Goal: Transaction & Acquisition: Download file/media

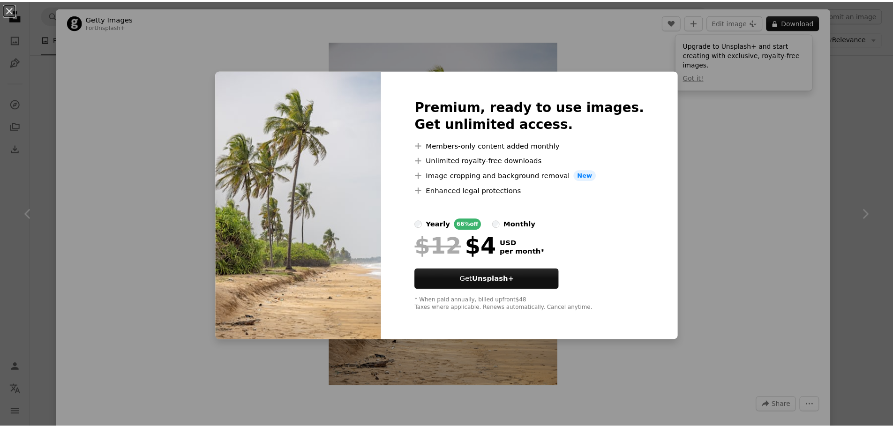
scroll to position [5816, 0]
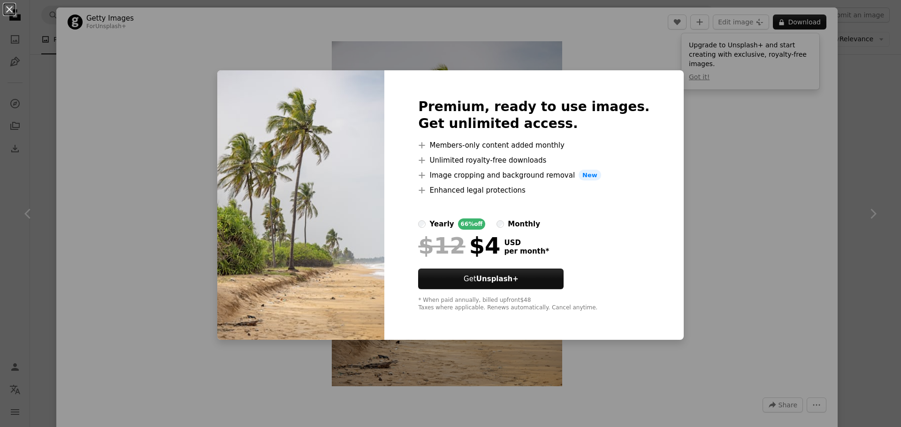
click at [687, 91] on div "An X shape Premium, ready to use images. Get unlimited access. A plus sign Memb…" at bounding box center [450, 213] width 901 height 427
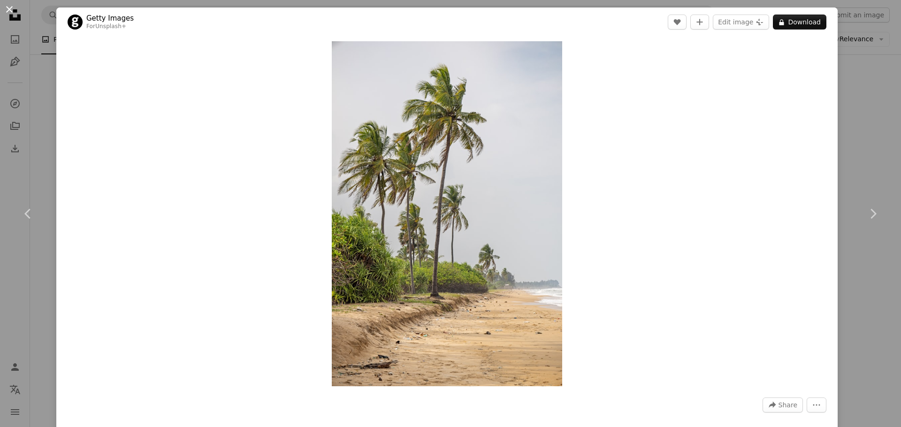
click at [14, 8] on button "An X shape" at bounding box center [9, 9] width 11 height 11
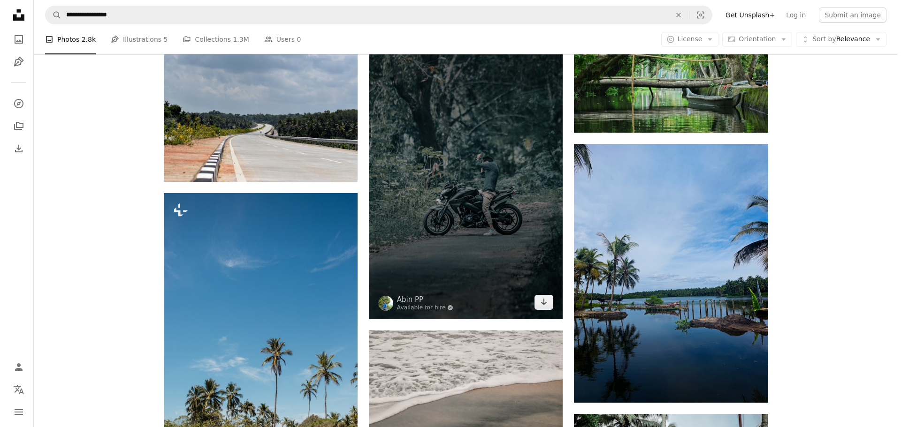
scroll to position [7270, 0]
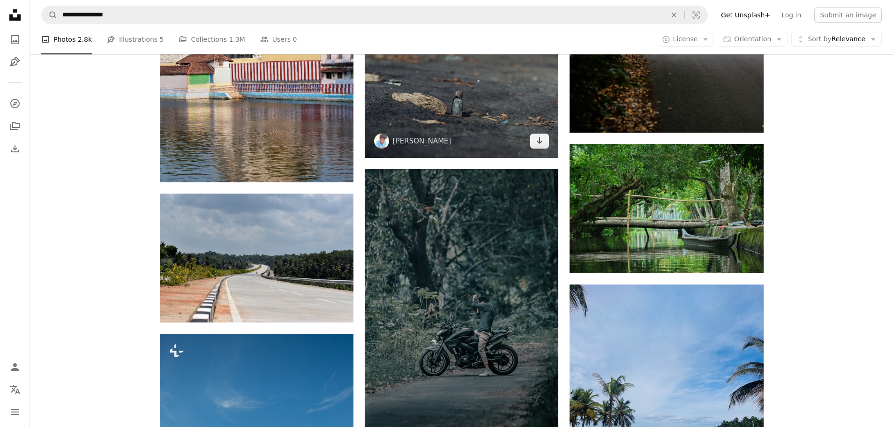
click at [476, 130] on img at bounding box center [462, 93] width 194 height 129
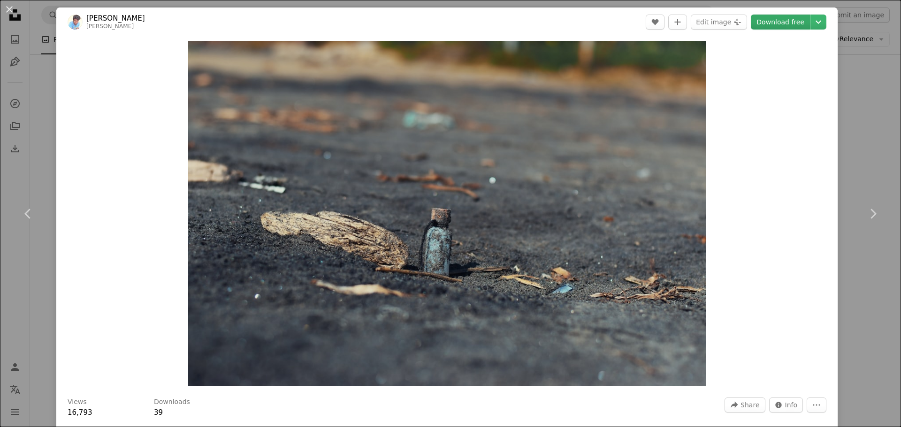
click at [771, 25] on link "Download free" at bounding box center [779, 22] width 59 height 15
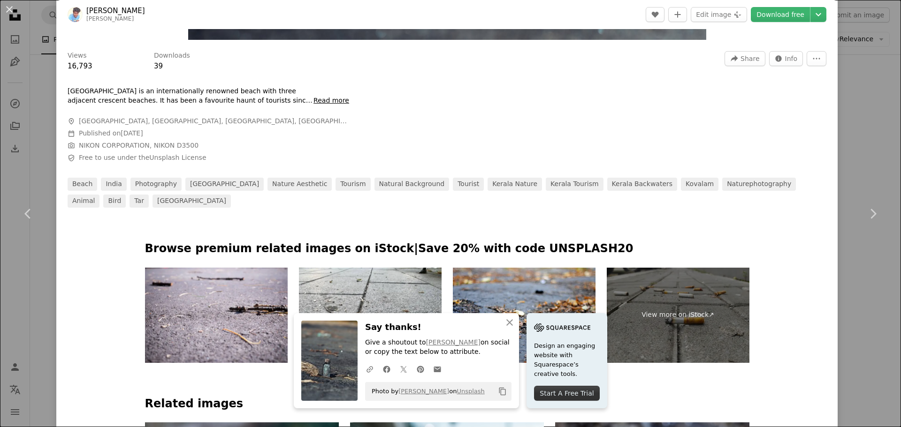
scroll to position [469, 0]
